Goal: Task Accomplishment & Management: Complete application form

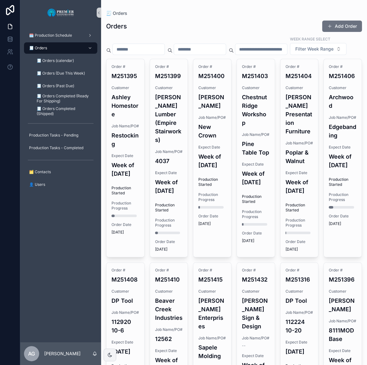
click at [336, 25] on button "Add Order" at bounding box center [342, 26] width 40 height 11
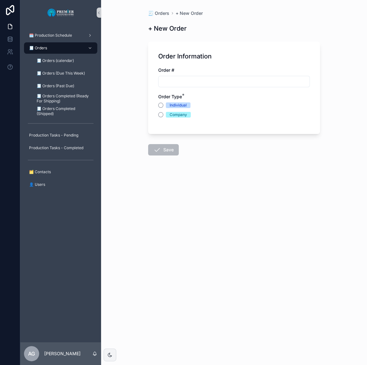
click at [185, 82] on input "scrollable content" at bounding box center [234, 81] width 151 height 9
type input "*******"
click at [161, 117] on div "Company" at bounding box center [234, 115] width 152 height 6
click at [161, 115] on button "Company" at bounding box center [160, 114] width 5 height 5
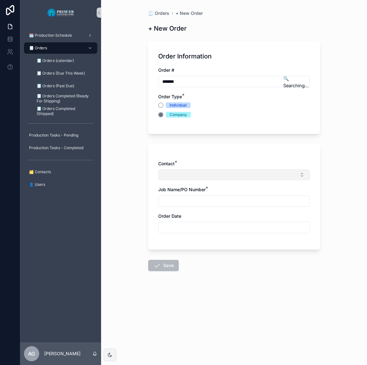
click at [168, 177] on button "Select Button" at bounding box center [234, 174] width 152 height 11
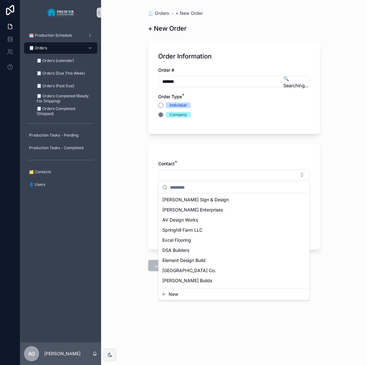
click at [182, 294] on button "New" at bounding box center [234, 294] width 146 height 6
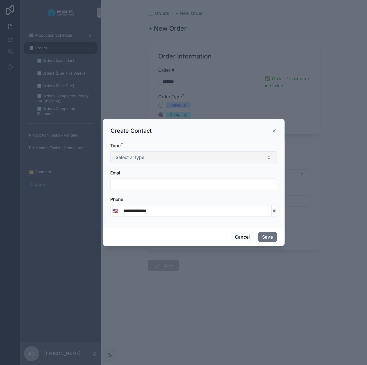
click at [159, 155] on button "Select a Type" at bounding box center [193, 157] width 167 height 12
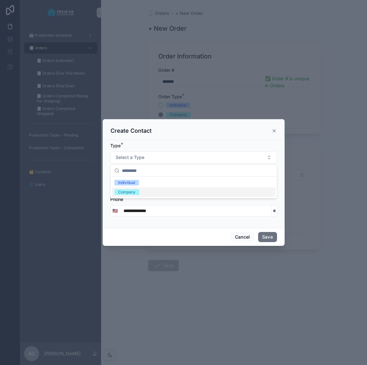
click at [142, 191] on div "Company" at bounding box center [194, 191] width 164 height 9
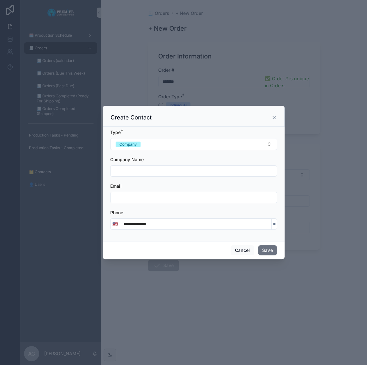
click at [142, 169] on input "scrollable content" at bounding box center [194, 171] width 166 height 9
type input "**********"
click at [266, 253] on button "Save" at bounding box center [267, 250] width 19 height 10
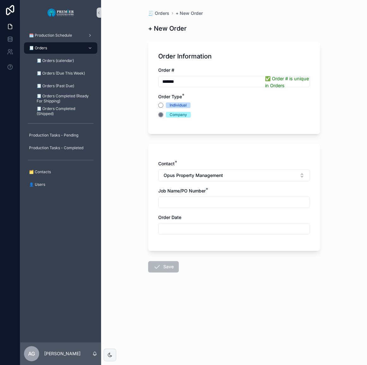
click at [174, 207] on div "scrollable content" at bounding box center [234, 202] width 152 height 11
click at [174, 204] on input "scrollable content" at bounding box center [234, 202] width 151 height 9
type input "**********"
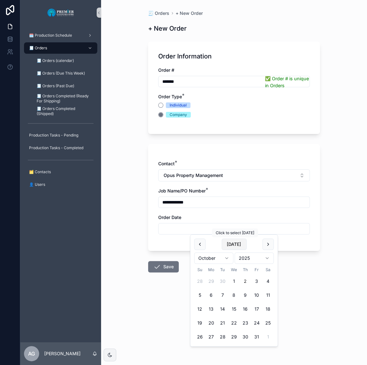
click at [238, 247] on button "[DATE]" at bounding box center [234, 244] width 25 height 11
type input "*********"
click at [152, 265] on button "Save" at bounding box center [163, 266] width 31 height 11
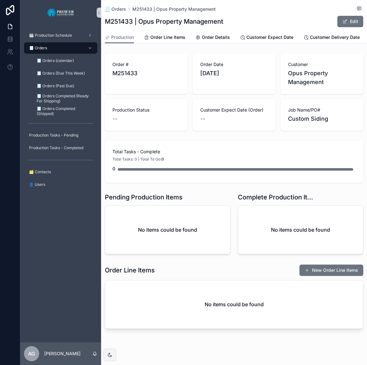
click at [331, 254] on div "No items could be found" at bounding box center [300, 230] width 125 height 48
click at [324, 268] on div "Order Line Items New Order Line Items No items could be found" at bounding box center [234, 297] width 266 height 70
click at [324, 269] on button "New Order Line Items" at bounding box center [332, 270] width 64 height 11
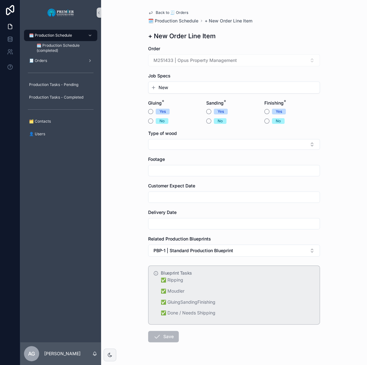
click at [168, 89] on button "New" at bounding box center [234, 87] width 166 height 6
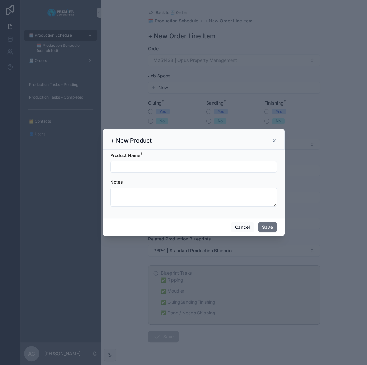
click at [166, 162] on div "scrollable content" at bounding box center [193, 166] width 167 height 11
click at [165, 164] on input "scrollable content" at bounding box center [194, 166] width 166 height 9
type input "**********"
click at [261, 235] on div "Cancel Save" at bounding box center [194, 227] width 182 height 18
click at [264, 231] on button "Save" at bounding box center [267, 227] width 19 height 10
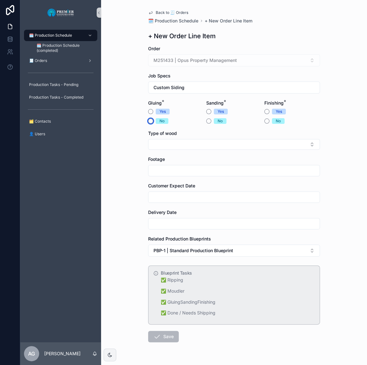
click at [148, 121] on button "No" at bounding box center [150, 121] width 5 height 5
click at [211, 113] on div "Yes" at bounding box center [234, 112] width 56 height 6
click at [209, 113] on button "Yes" at bounding box center [208, 111] width 5 height 5
click at [265, 122] on button "No" at bounding box center [267, 121] width 5 height 5
click at [217, 149] on form "Order M251433 | Opus Property Management Job Specs Custom Siding Gluing * Yes N…" at bounding box center [234, 214] width 172 height 337
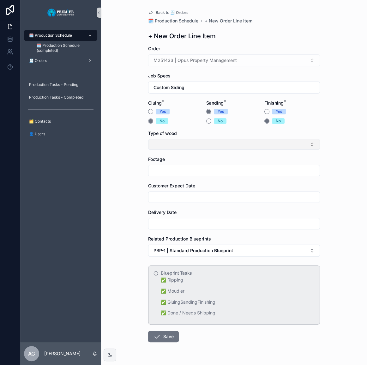
click at [218, 146] on button "Select Button" at bounding box center [234, 144] width 172 height 11
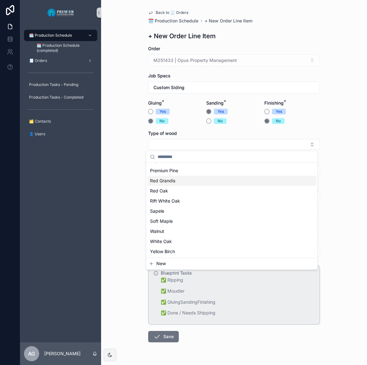
scroll to position [81, 0]
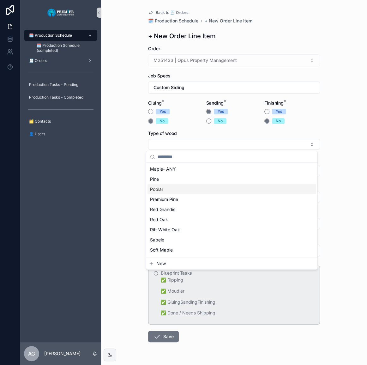
click at [176, 188] on div "Poplar" at bounding box center [232, 189] width 169 height 10
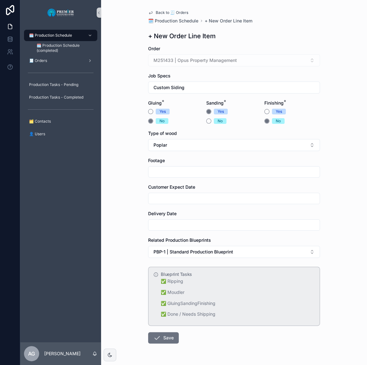
click at [174, 177] on form "Order M251433 | Opus Property Management Job Specs Custom Siding Gluing * Yes N…" at bounding box center [234, 215] width 172 height 339
click at [175, 174] on input "scrollable content" at bounding box center [234, 172] width 171 height 9
type input "***"
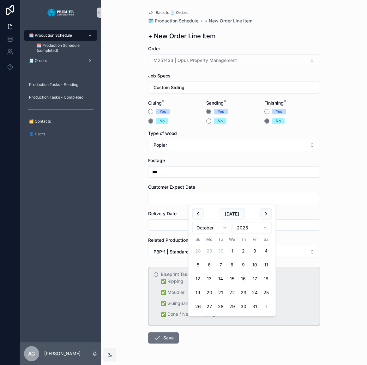
click at [255, 264] on button "10" at bounding box center [254, 264] width 11 height 11
type input "**********"
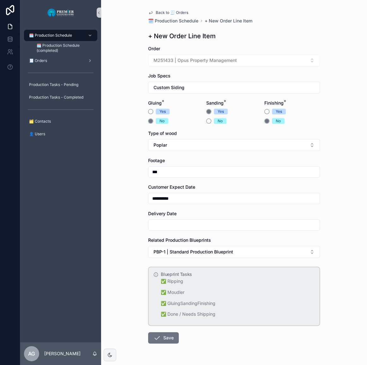
click at [196, 227] on input "scrollable content" at bounding box center [234, 225] width 171 height 9
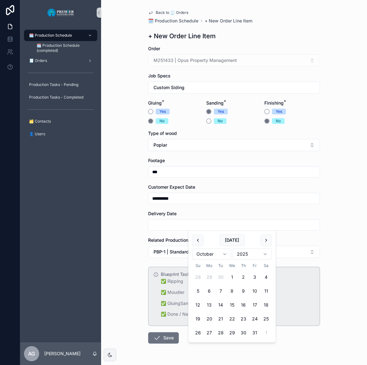
click at [253, 290] on button "10" at bounding box center [254, 290] width 11 height 11
type input "**********"
click at [148, 326] on form "**********" at bounding box center [234, 215] width 172 height 339
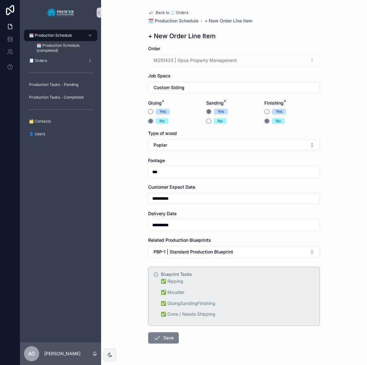
click at [155, 339] on icon "scrollable content" at bounding box center [157, 338] width 8 height 8
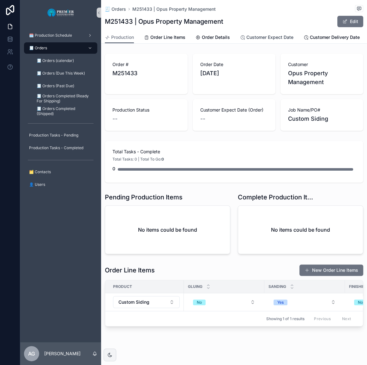
click at [290, 35] on span "Customer Expect Date" at bounding box center [270, 37] width 47 height 6
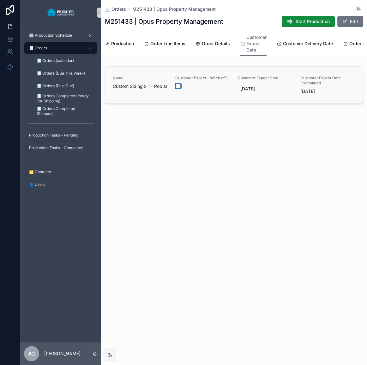
click at [179, 88] on button "scrollable content" at bounding box center [178, 85] width 5 height 5
click at [157, 47] on span "Order Line Items" at bounding box center [167, 43] width 35 height 6
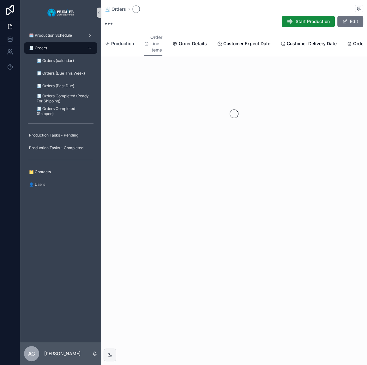
click at [121, 42] on span "Production" at bounding box center [122, 43] width 23 height 6
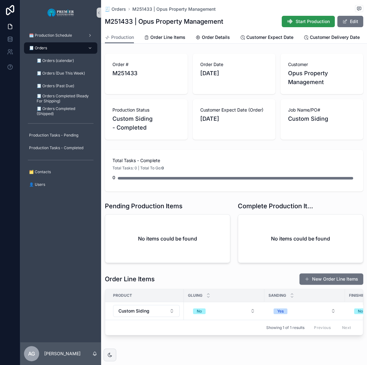
click at [296, 20] on span "Start Production" at bounding box center [313, 21] width 34 height 6
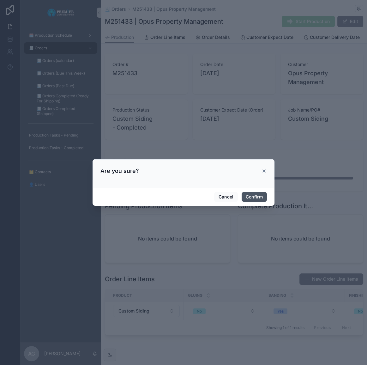
click at [251, 195] on button "Confirm" at bounding box center [254, 197] width 25 height 10
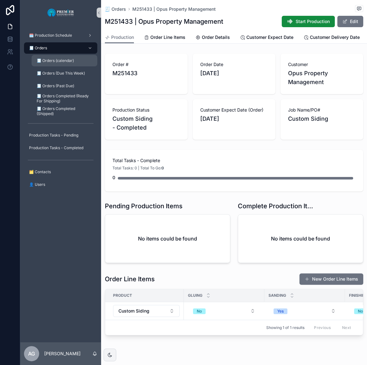
click at [58, 59] on span "🧾 Orders (calendar)" at bounding box center [55, 60] width 37 height 5
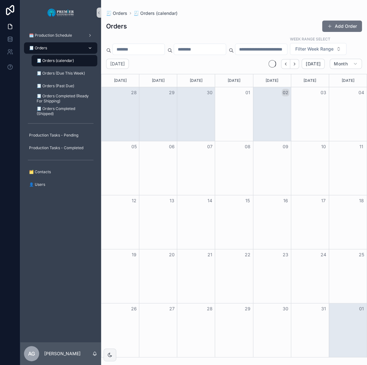
click at [57, 46] on div "🧾 Orders" at bounding box center [61, 48] width 66 height 10
